Goal: Information Seeking & Learning: Learn about a topic

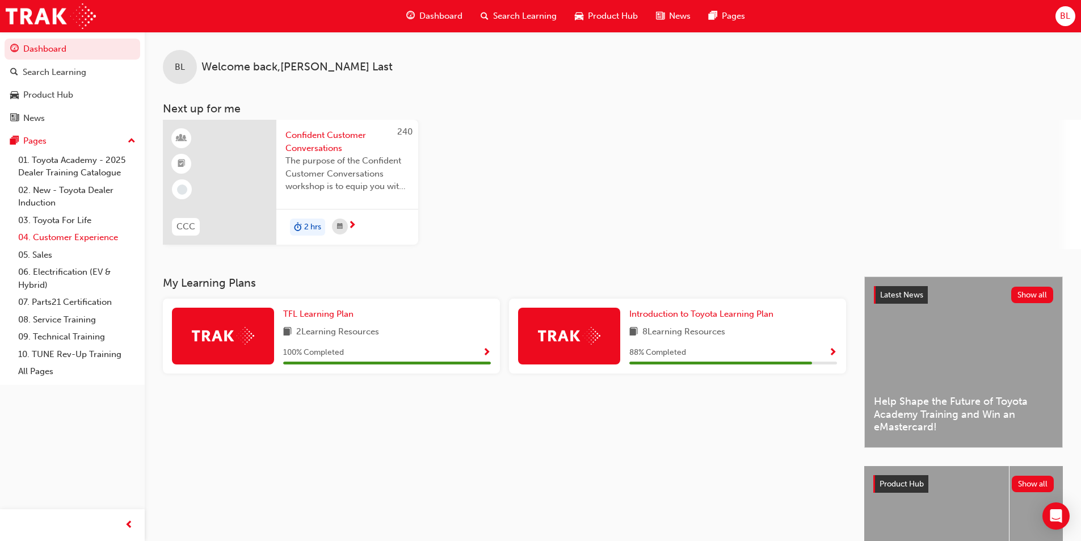
click at [76, 242] on link "04. Customer Experience" at bounding box center [77, 238] width 127 height 18
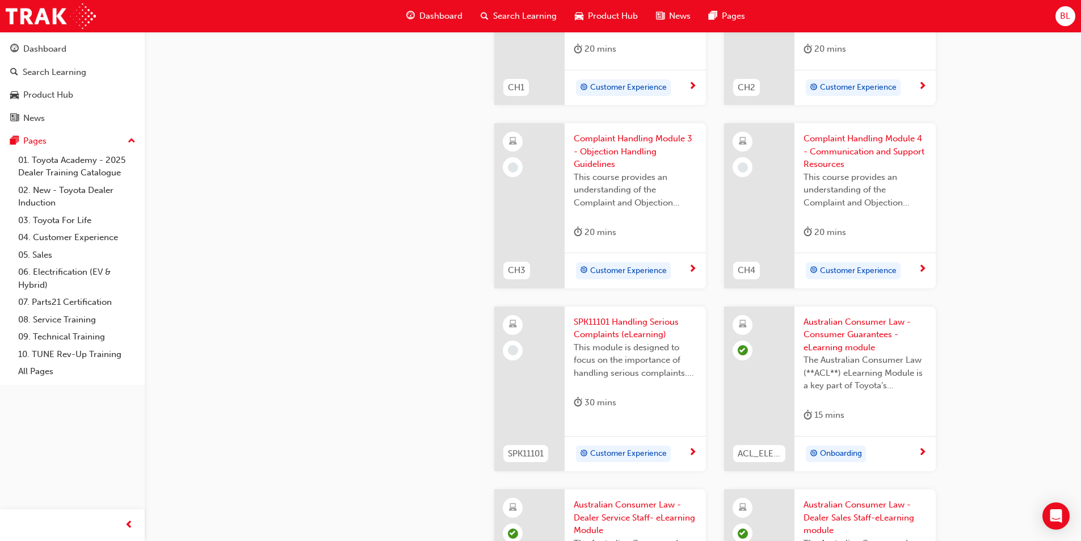
scroll to position [397, 0]
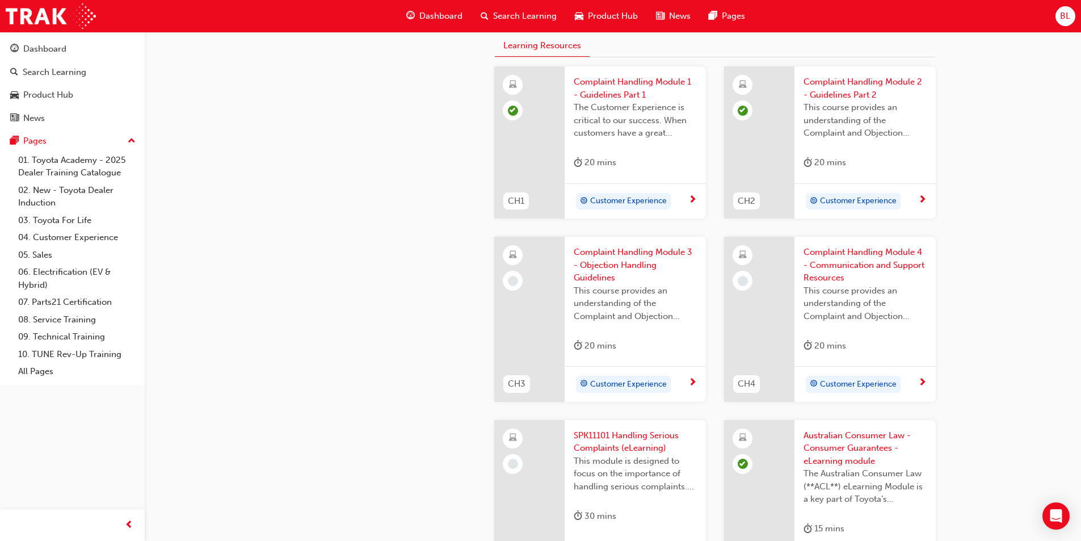
click at [543, 249] on span "Complaint Handling Module 3 - Objection Handling Guidelines" at bounding box center [635, 265] width 123 height 39
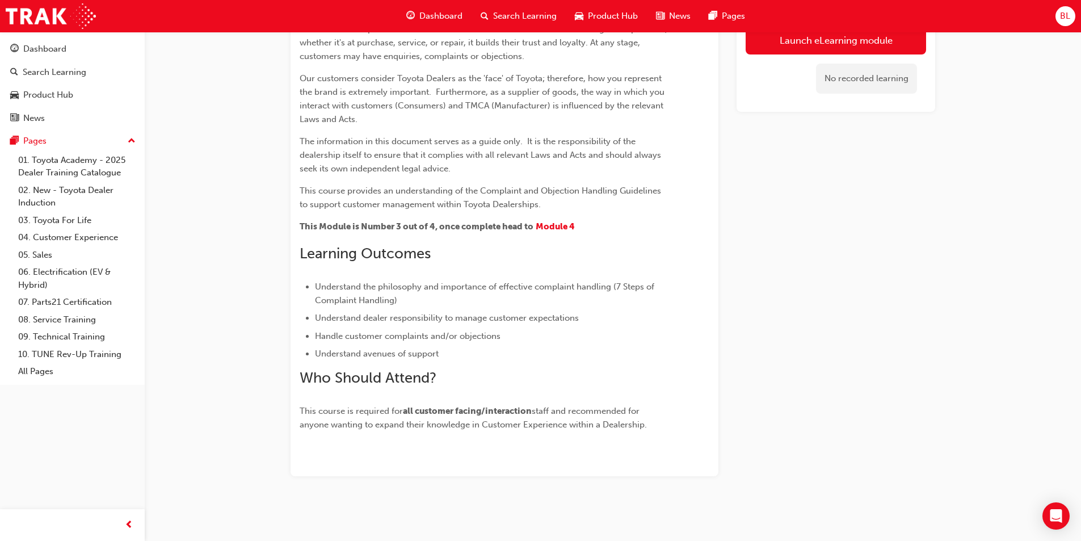
scroll to position [6, 0]
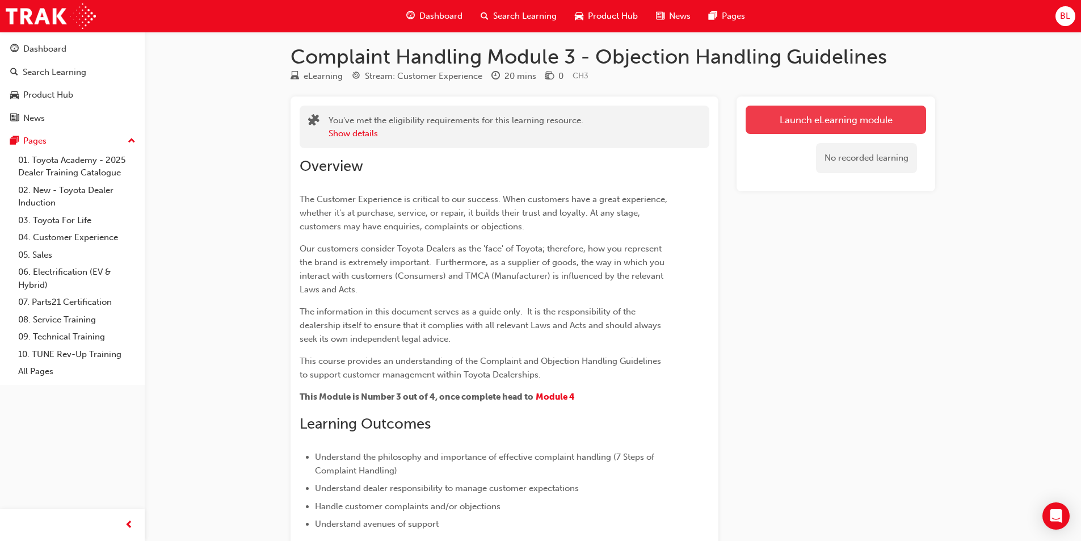
click at [543, 115] on link "Launch eLearning module" at bounding box center [836, 120] width 180 height 28
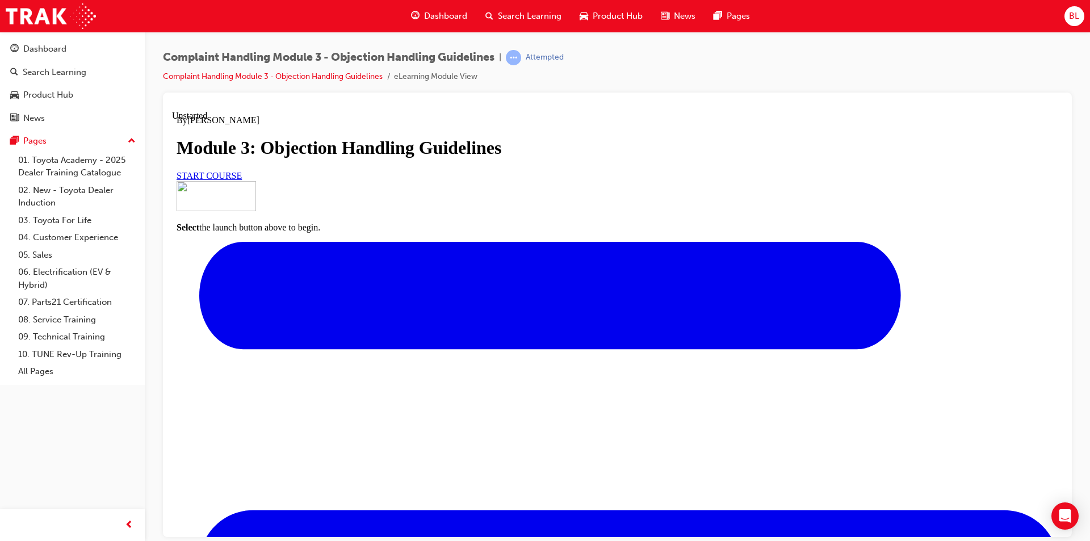
click at [242, 180] on span "START COURSE" at bounding box center [209, 175] width 65 height 10
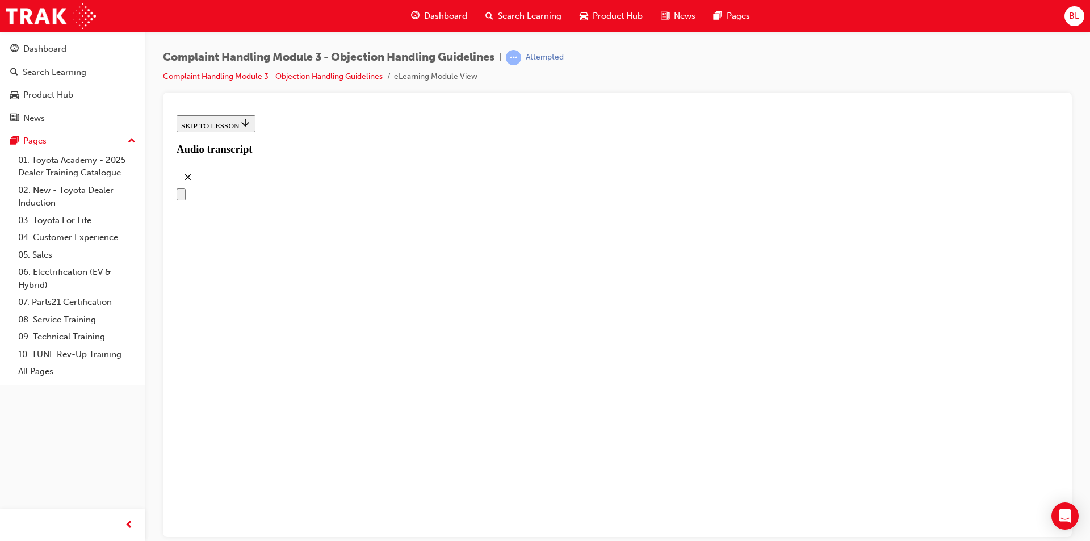
scroll to position [142, 0]
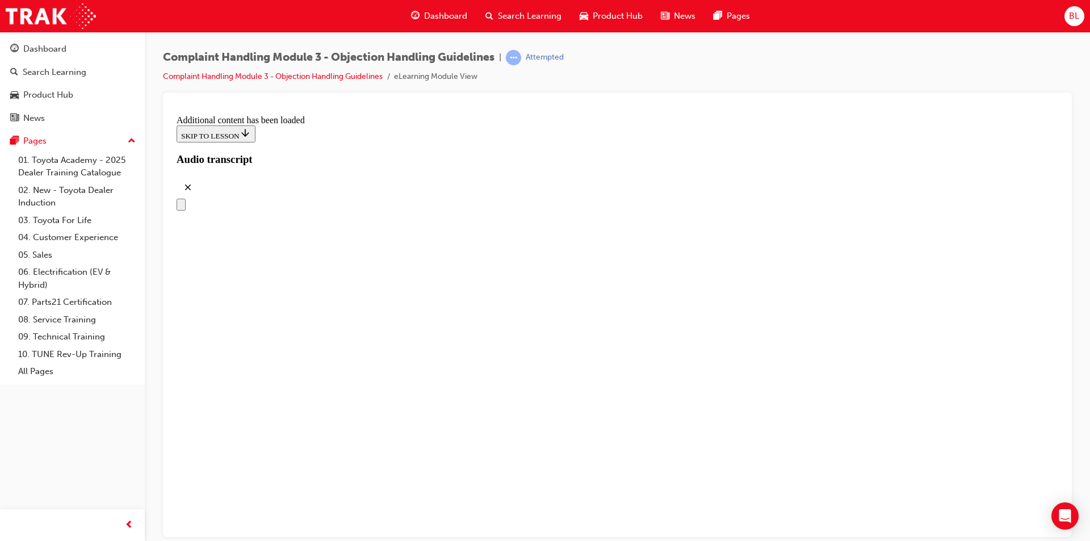
scroll to position [2781, 0]
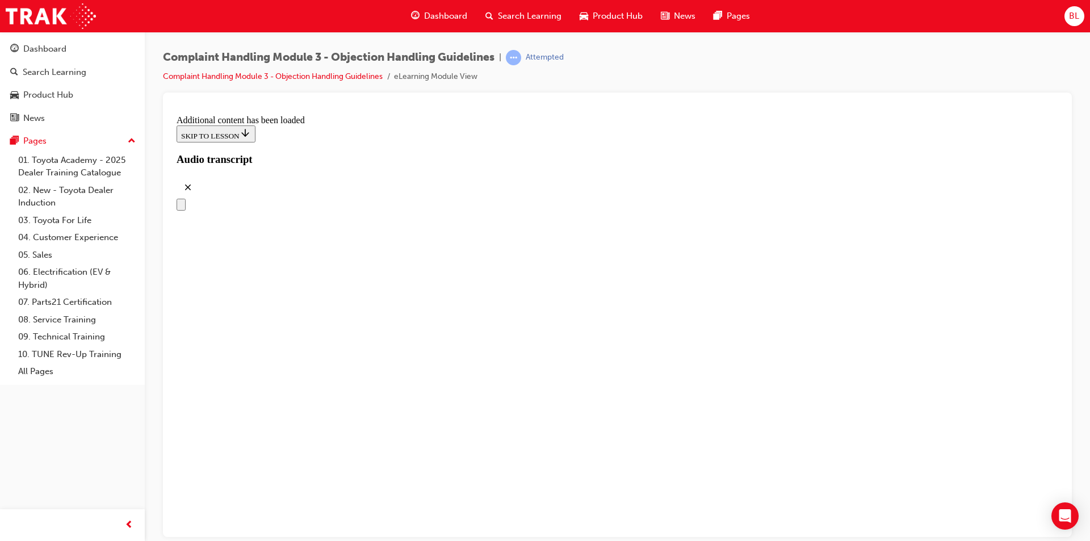
drag, startPoint x: 555, startPoint y: 461, endPoint x: 721, endPoint y: 215, distance: 297.2
drag, startPoint x: 552, startPoint y: 351, endPoint x: 699, endPoint y: 296, distance: 157.5
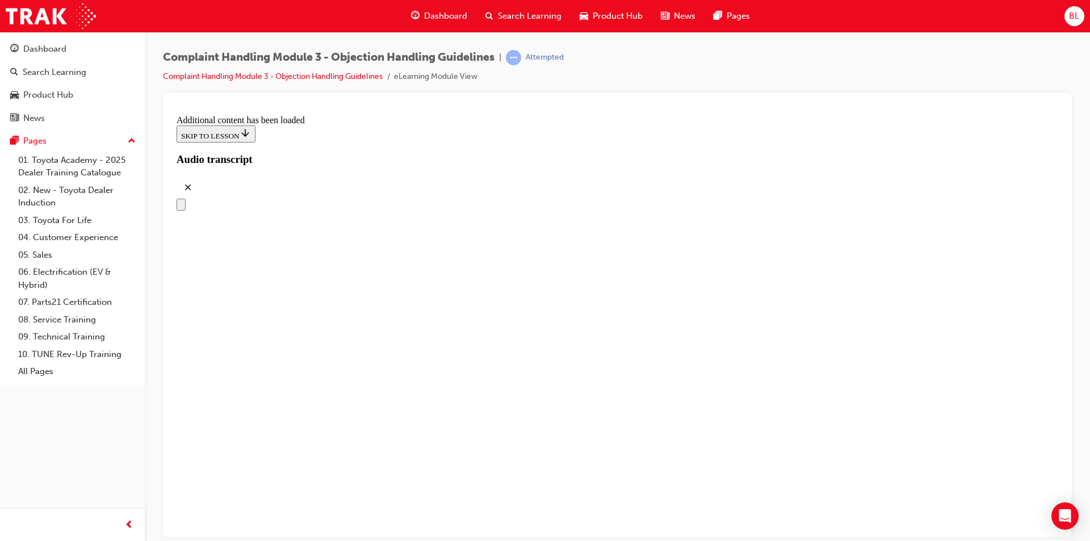
drag, startPoint x: 557, startPoint y: 477, endPoint x: 615, endPoint y: 284, distance: 202.0
drag, startPoint x: 590, startPoint y: 295, endPoint x: 551, endPoint y: 295, distance: 39.7
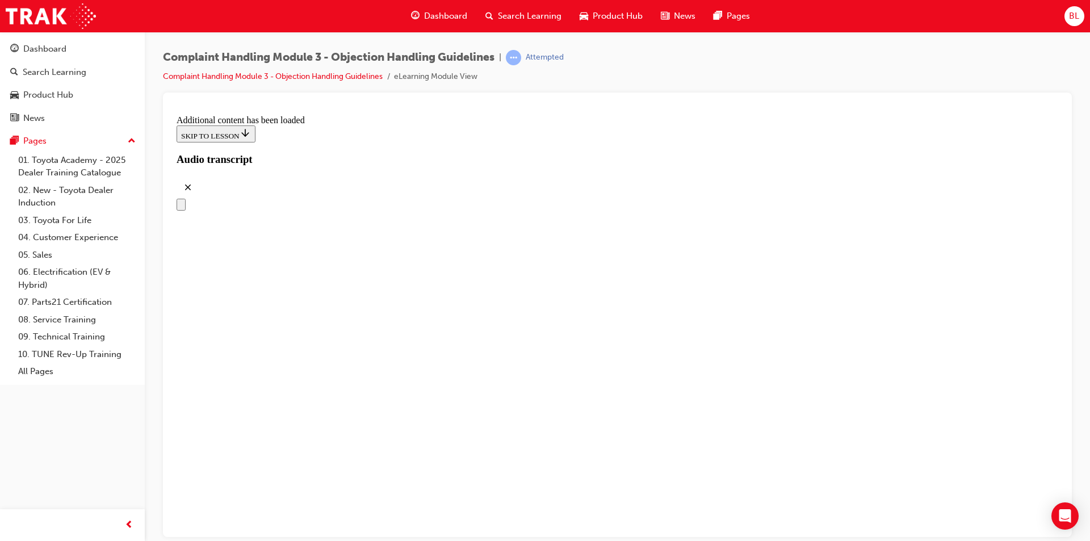
scroll to position [4292, 0]
drag, startPoint x: 573, startPoint y: 356, endPoint x: 708, endPoint y: 350, distance: 135.2
drag, startPoint x: 578, startPoint y: 364, endPoint x: 683, endPoint y: 255, distance: 151.3
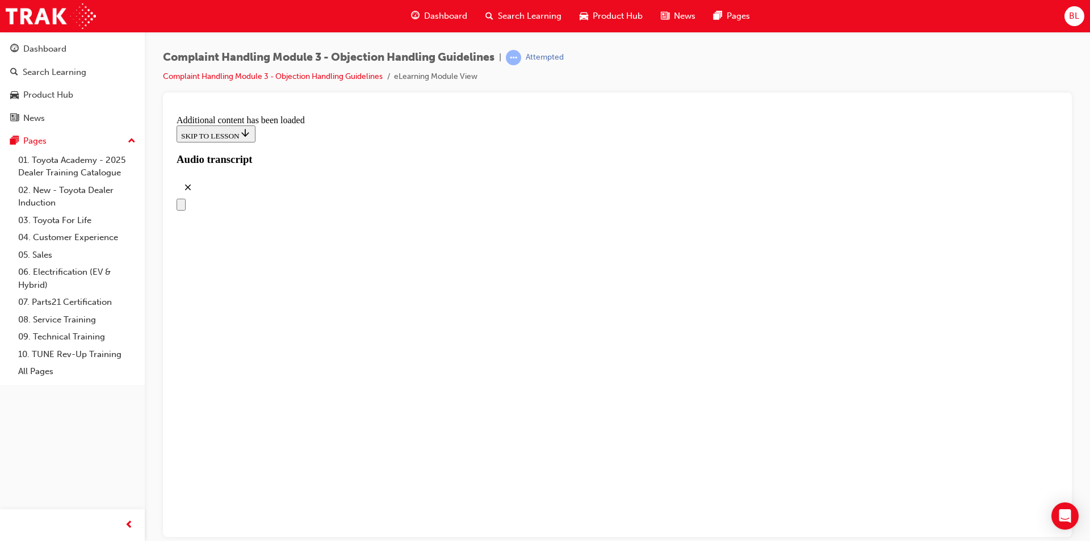
drag, startPoint x: 548, startPoint y: 301, endPoint x: 646, endPoint y: 295, distance: 98.4
drag, startPoint x: 578, startPoint y: 348, endPoint x: 654, endPoint y: 355, distance: 76.4
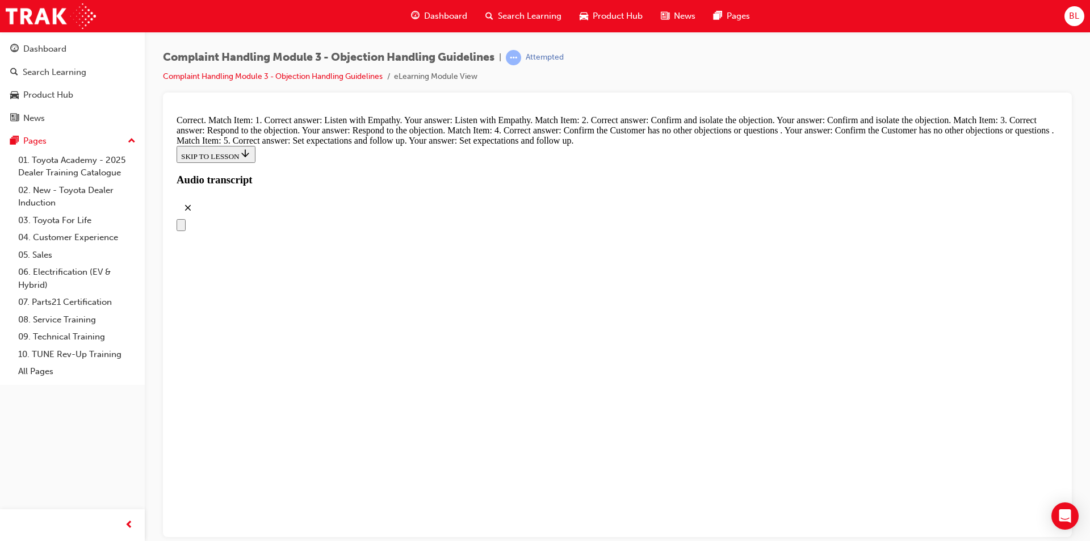
scroll to position [4916, 0]
radio input "true"
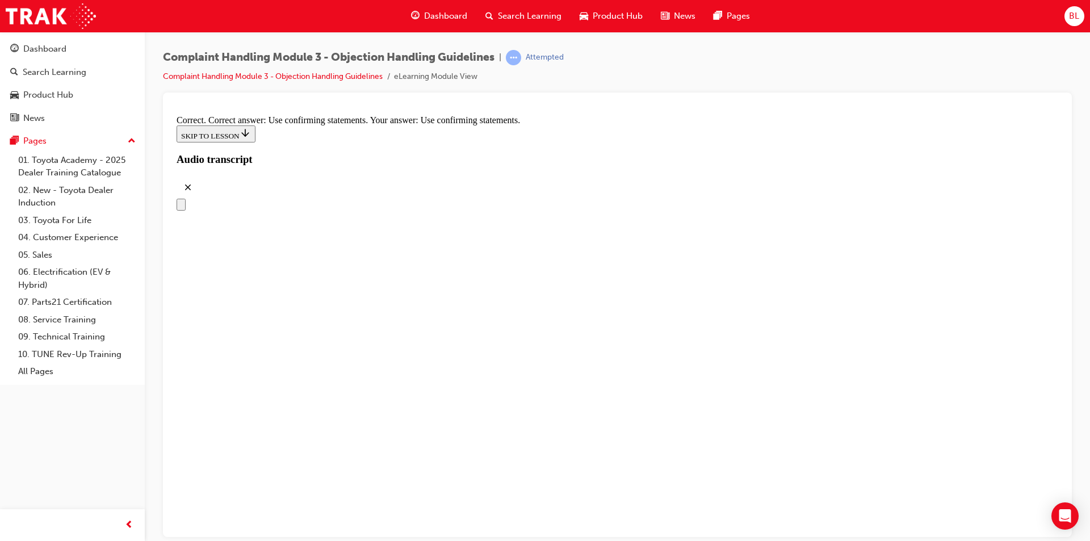
scroll to position [5314, 0]
drag, startPoint x: 686, startPoint y: 326, endPoint x: 690, endPoint y: 335, distance: 9.9
radio input "true"
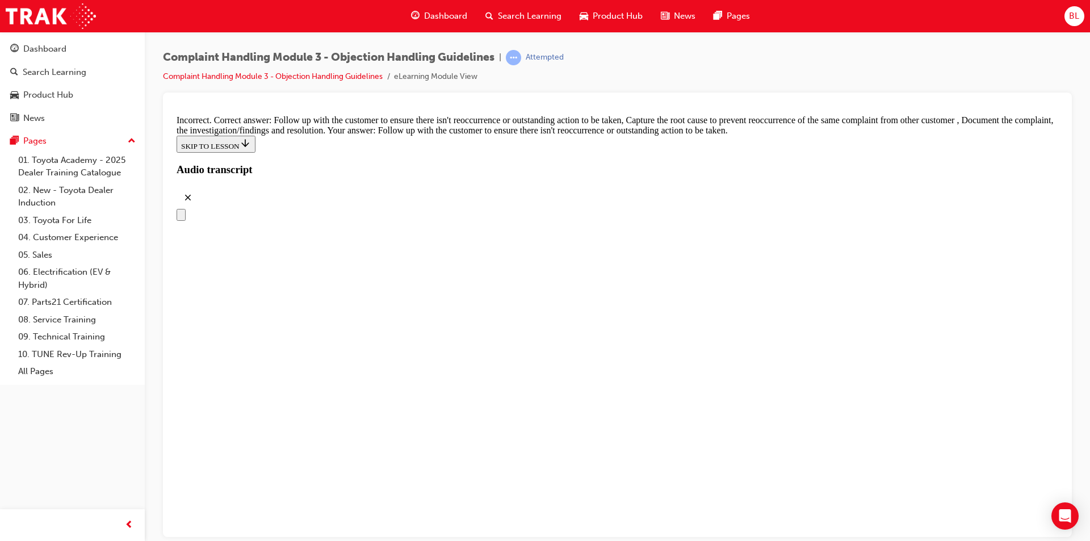
scroll to position [5881, 0]
drag, startPoint x: 450, startPoint y: 145, endPoint x: 450, endPoint y: 163, distance: 18.7
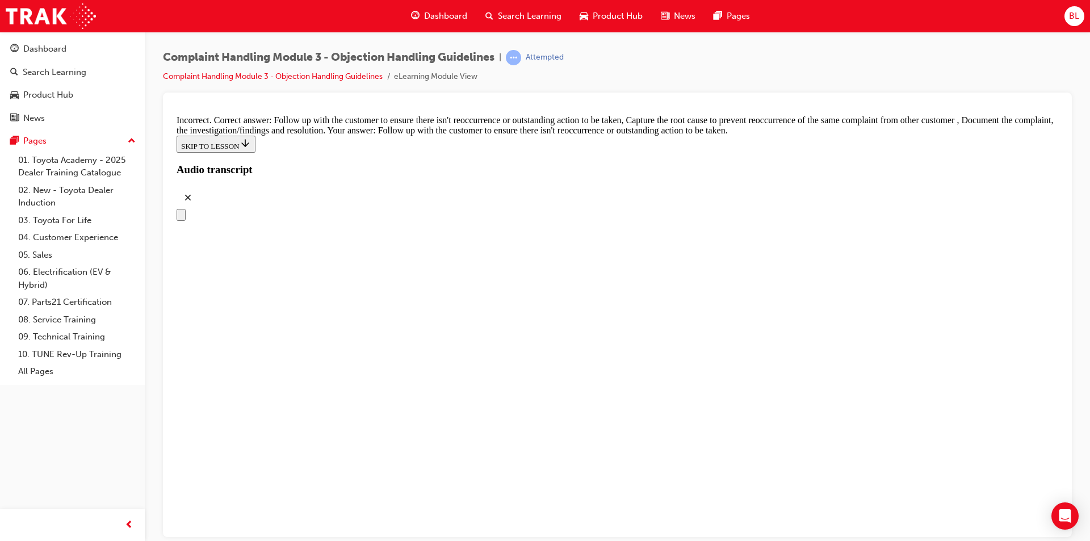
checkbox input "false"
checkbox input "true"
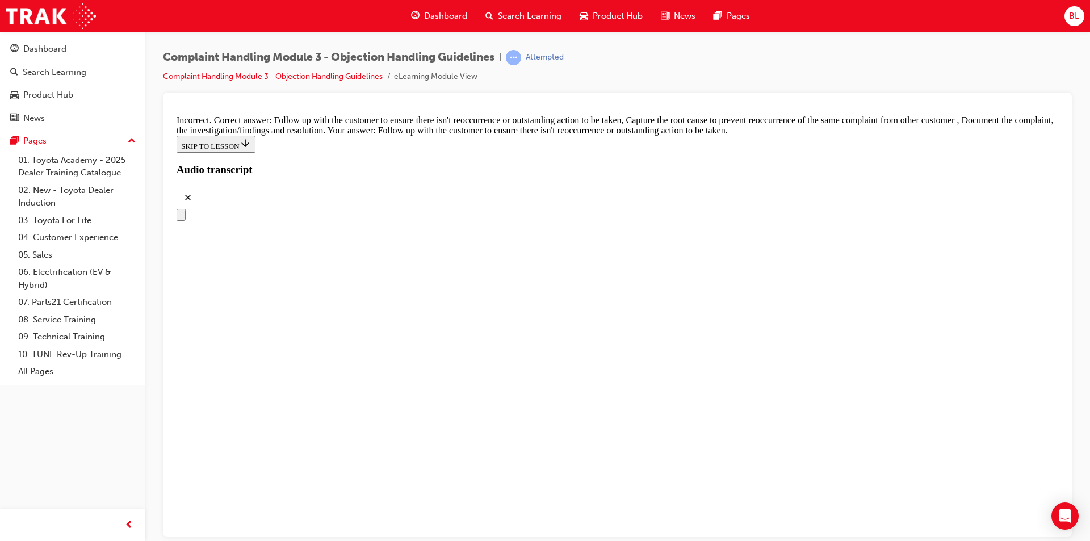
checkbox input "true"
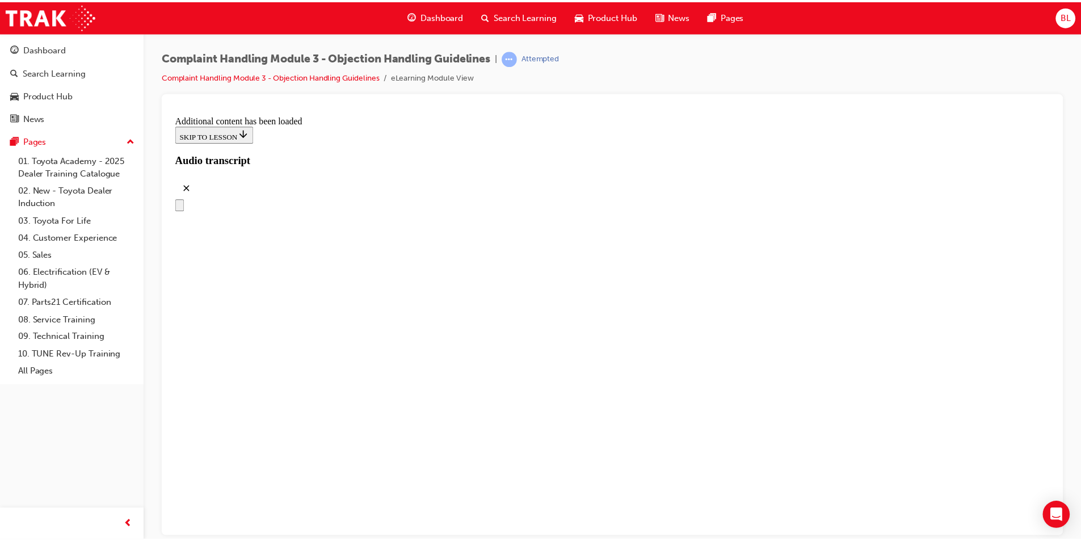
scroll to position [6401, 0]
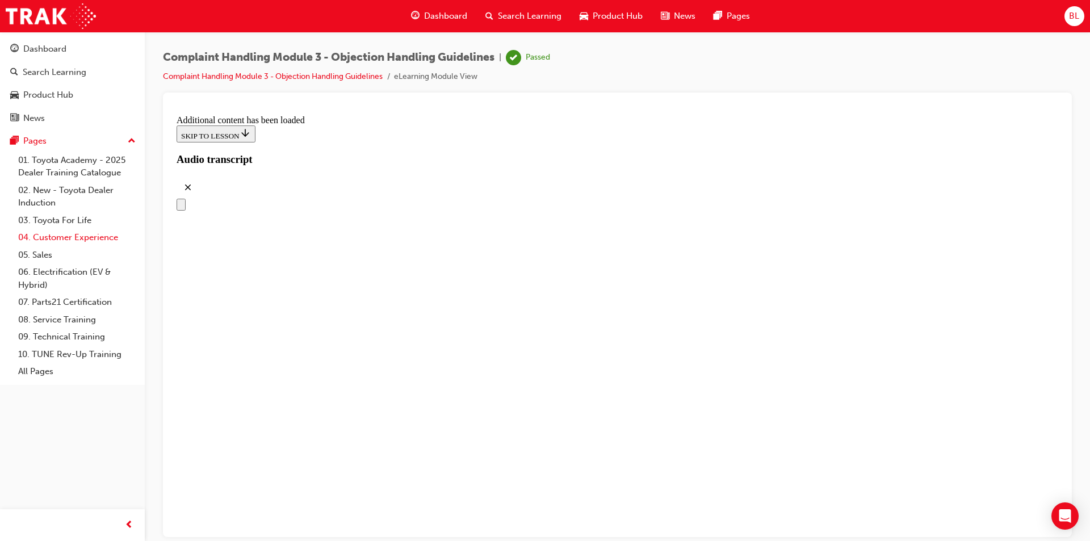
click at [93, 234] on link "04. Customer Experience" at bounding box center [77, 238] width 127 height 18
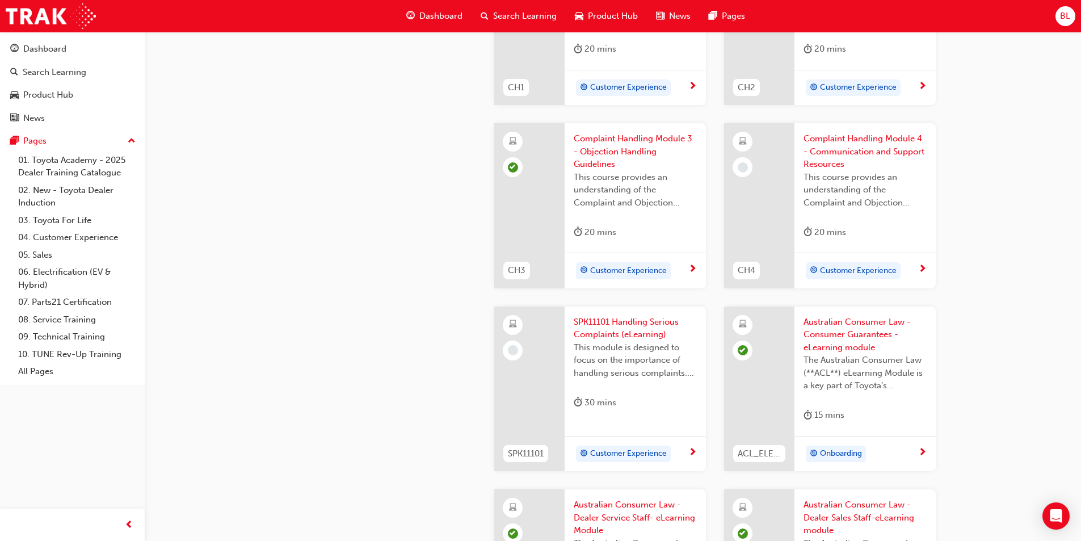
scroll to position [397, 0]
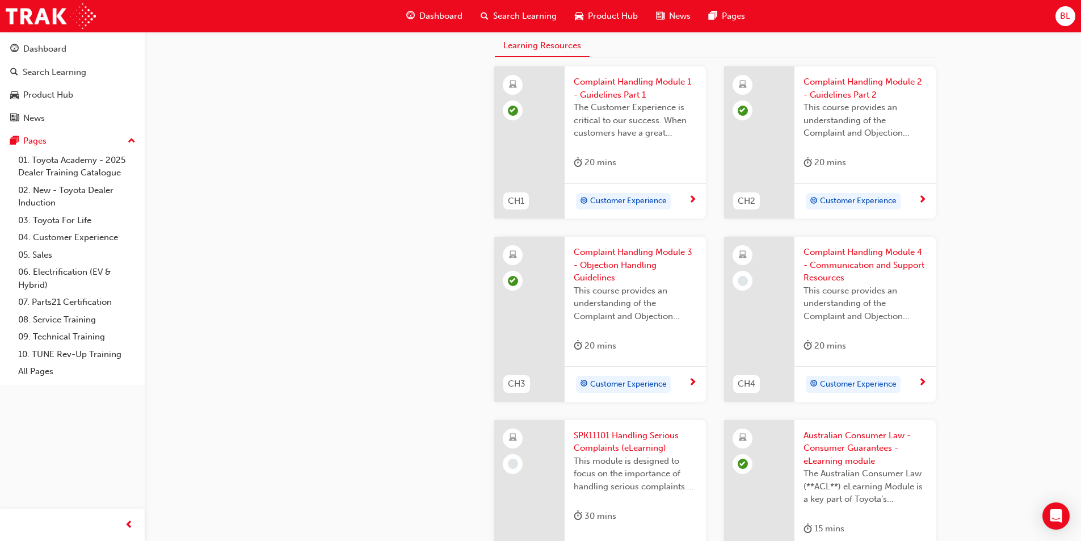
click at [543, 261] on span "Complaint Handling Module 4 - Communication and Support Resources" at bounding box center [865, 265] width 123 height 39
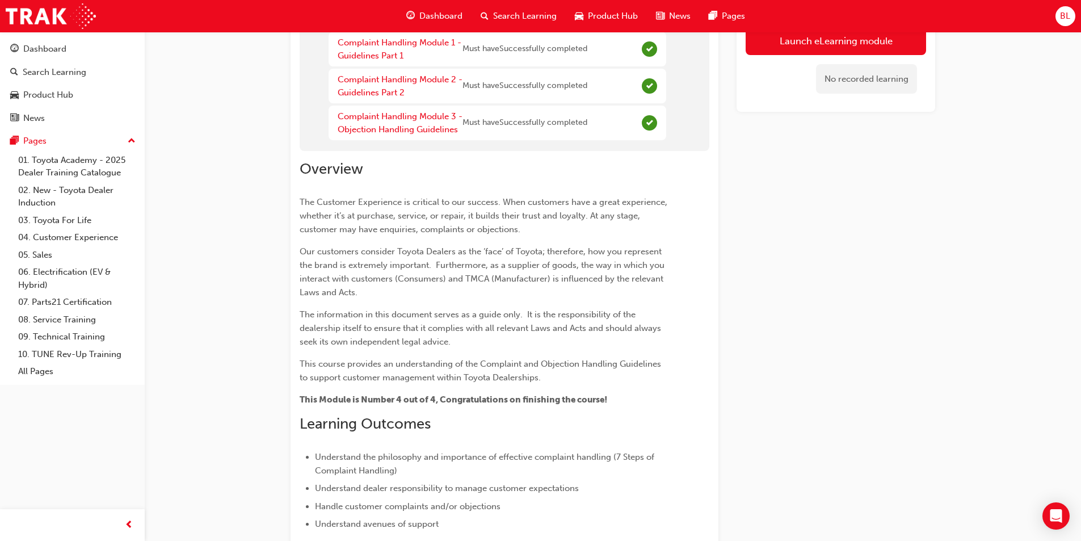
scroll to position [71, 0]
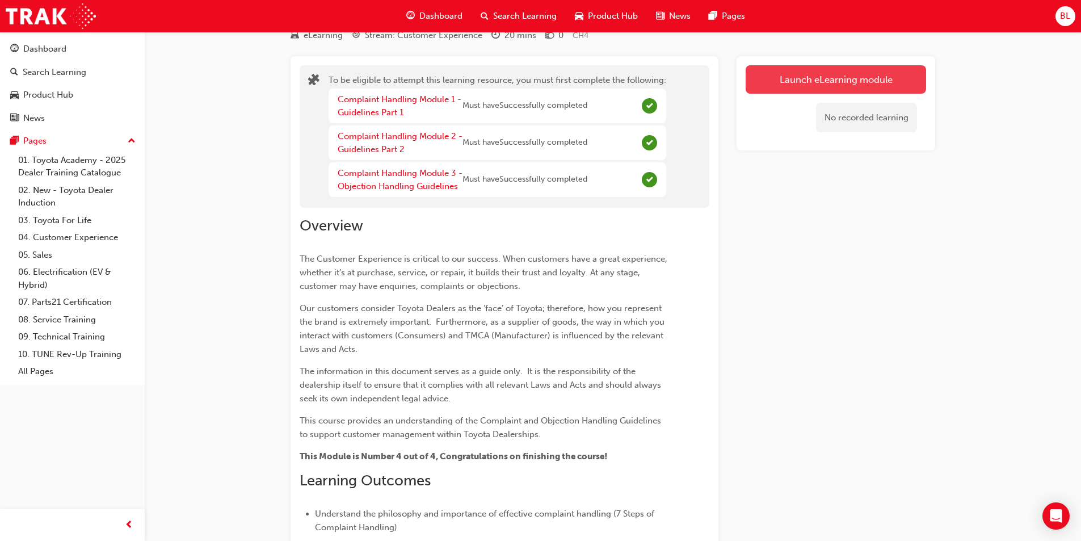
click at [543, 84] on button "Launch eLearning module" at bounding box center [836, 79] width 180 height 28
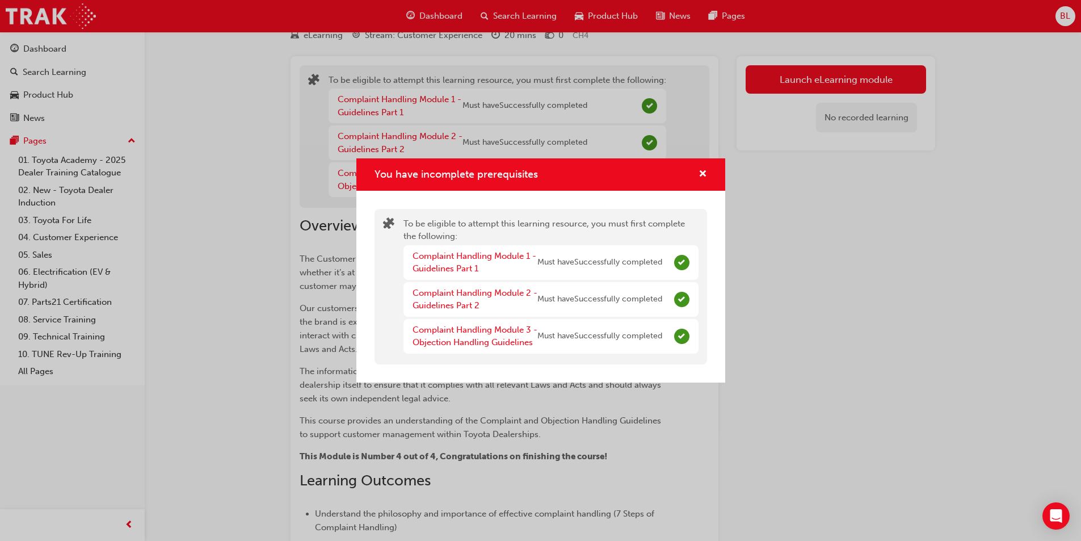
click at [543, 172] on div "You have incomplete prerequisites" at bounding box center [699, 174] width 18 height 14
click at [543, 173] on span "cross-icon" at bounding box center [703, 175] width 9 height 10
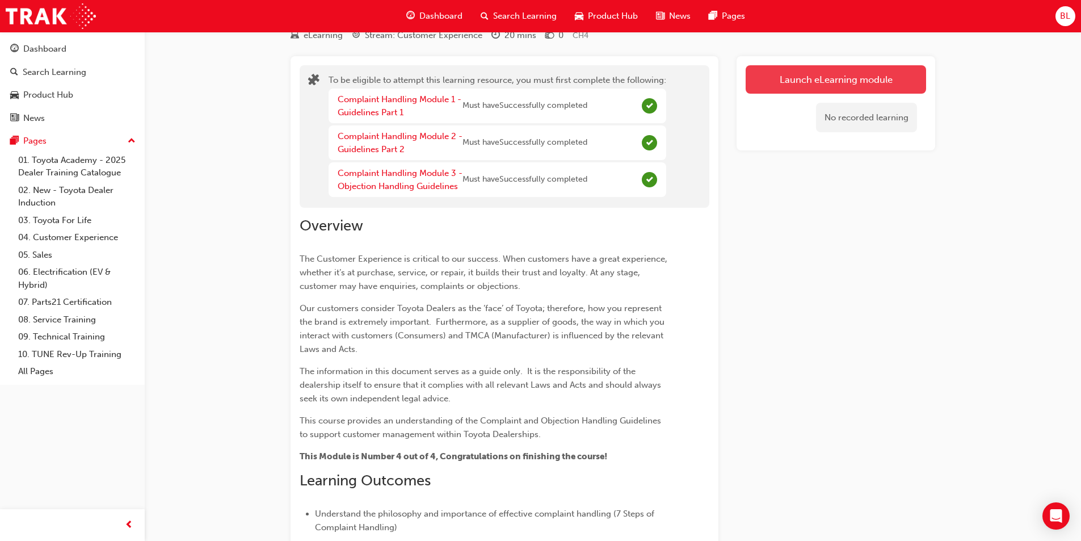
click at [543, 87] on button "Launch eLearning module" at bounding box center [836, 79] width 180 height 28
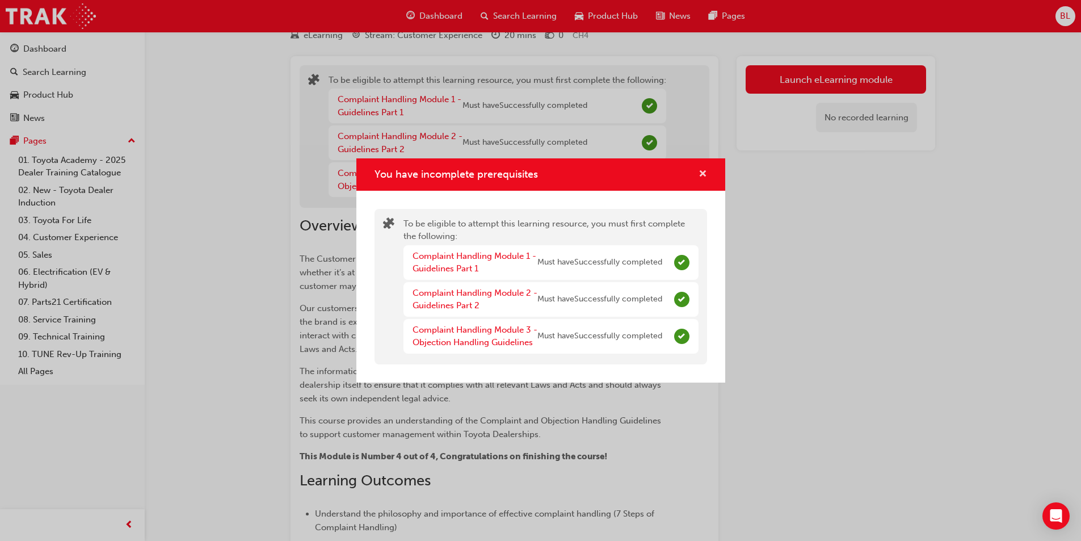
click at [543, 170] on span "cross-icon" at bounding box center [703, 175] width 9 height 10
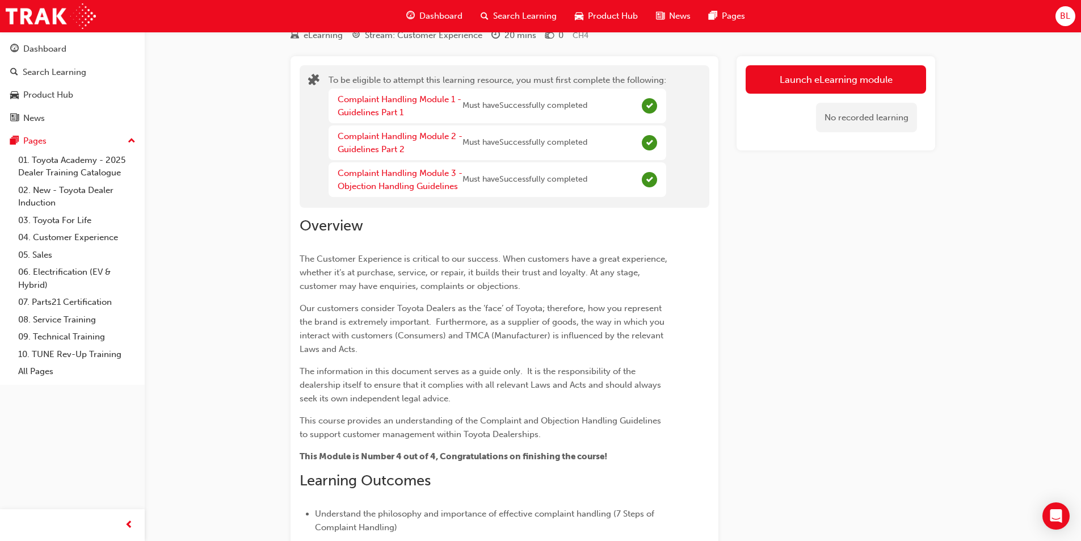
scroll to position [0, 0]
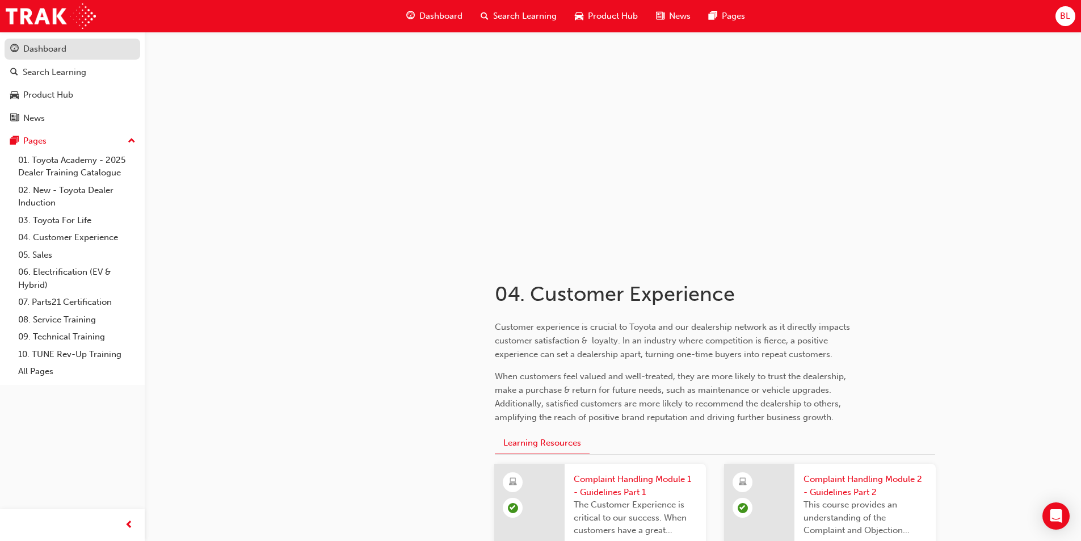
click at [62, 48] on div "Dashboard" at bounding box center [44, 49] width 43 height 13
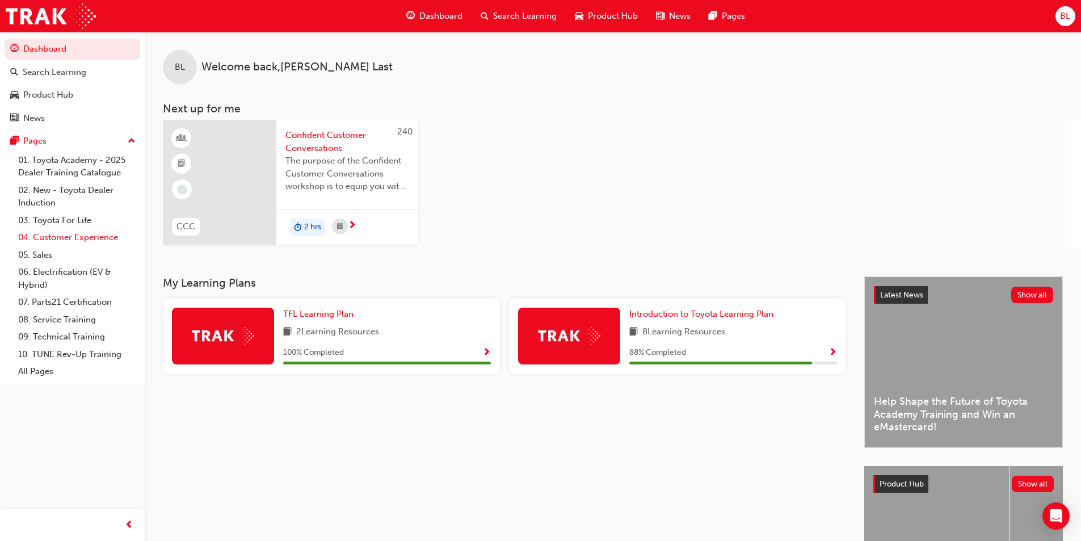
click at [98, 236] on link "04. Customer Experience" at bounding box center [77, 238] width 127 height 18
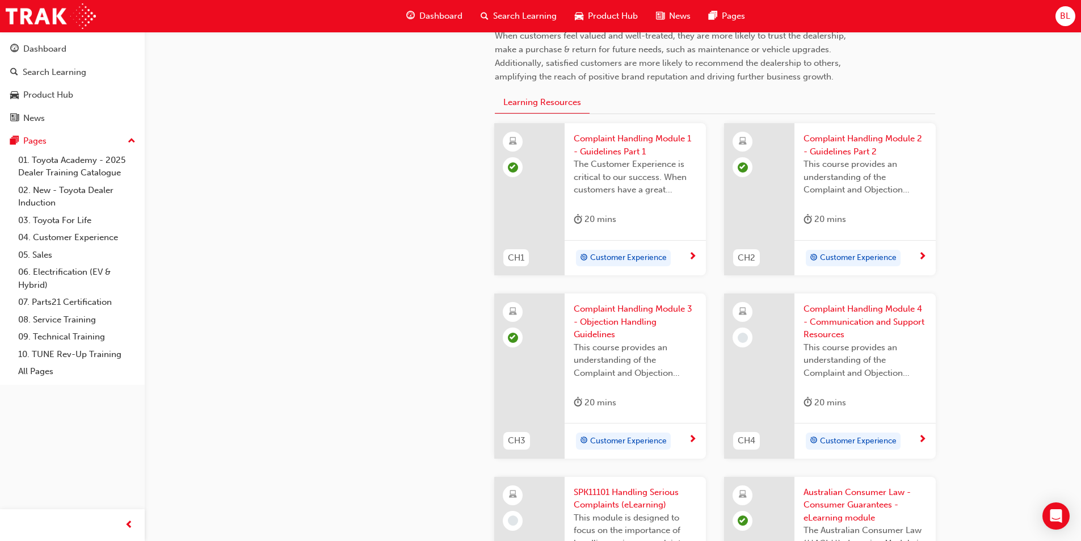
scroll to position [397, 0]
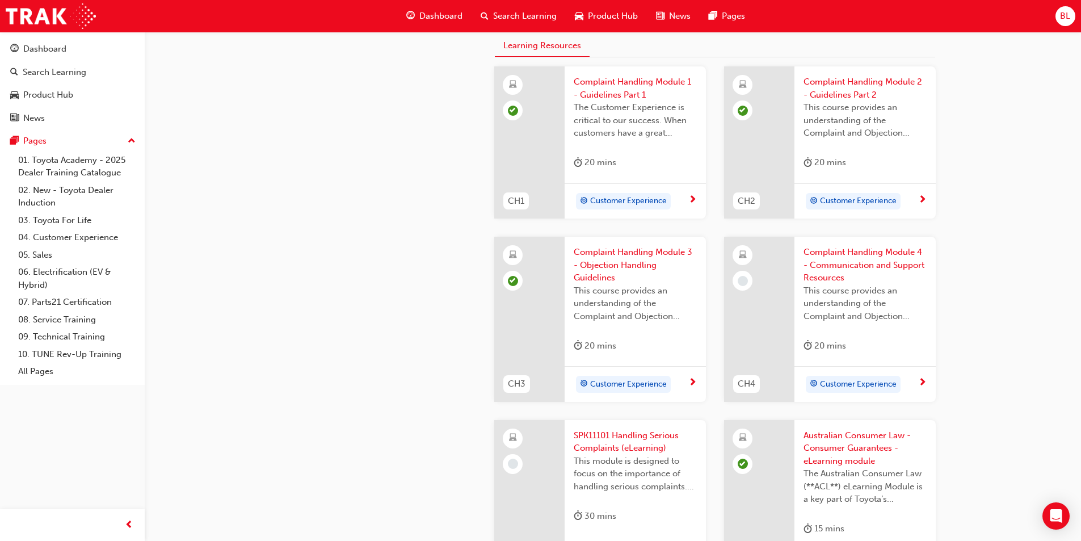
click at [543, 253] on span "Complaint Handling Module 4 - Communication and Support Resources" at bounding box center [865, 265] width 123 height 39
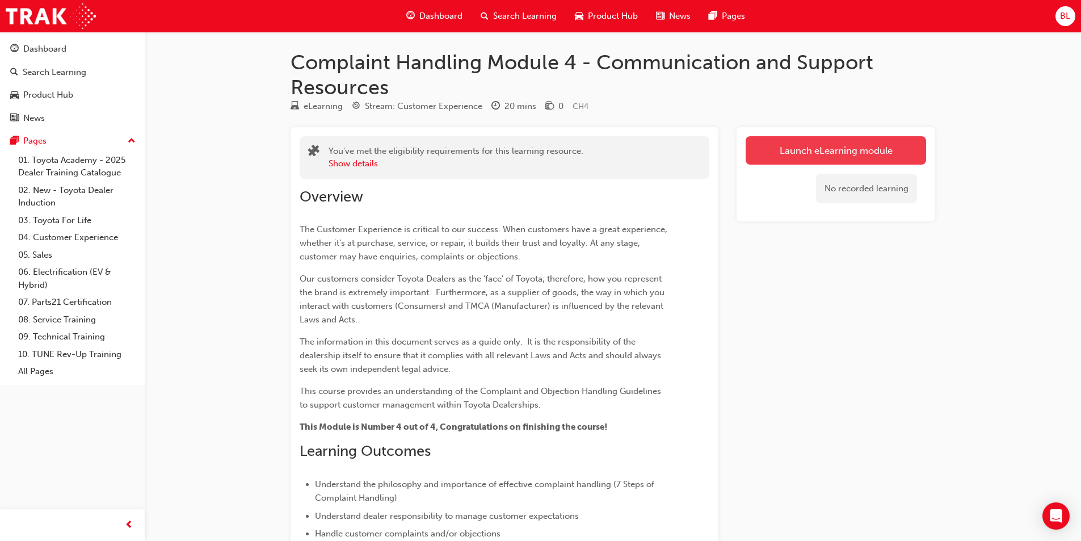
click at [543, 141] on link "Launch eLearning module" at bounding box center [836, 150] width 180 height 28
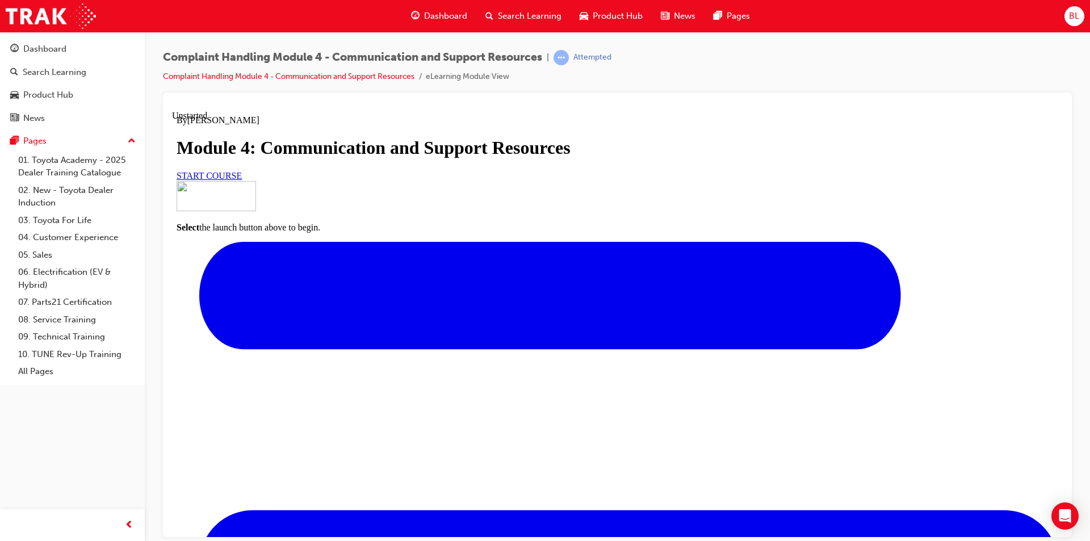
click at [242, 180] on link "START COURSE" at bounding box center [209, 175] width 65 height 10
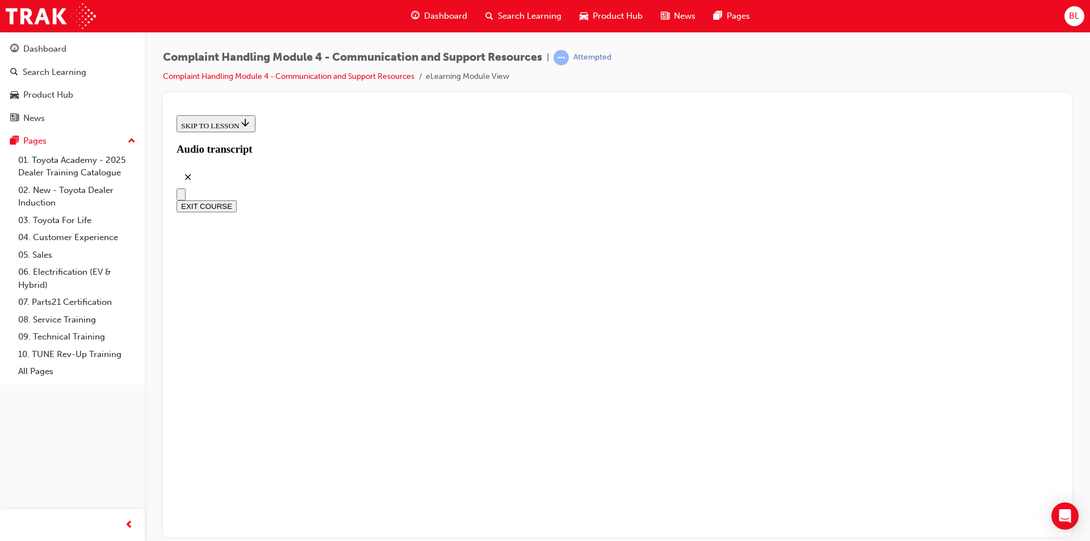
scroll to position [308, 0]
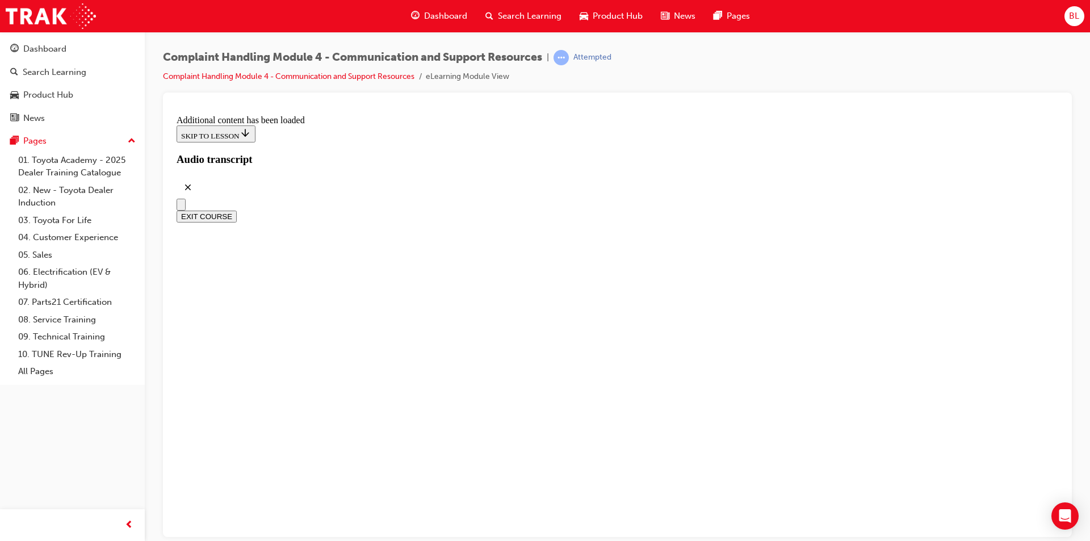
scroll to position [2517, 0]
